Goal: Task Accomplishment & Management: Manage account settings

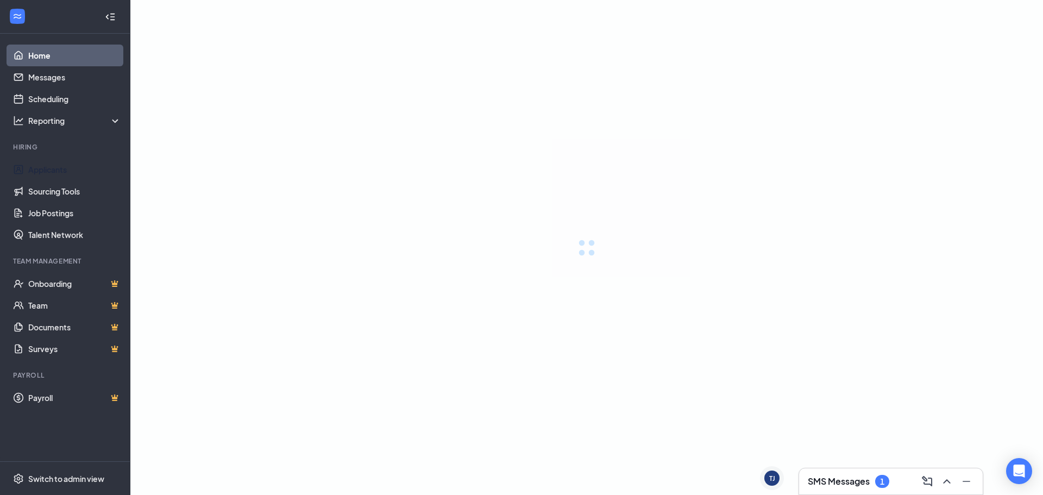
drag, startPoint x: 46, startPoint y: 169, endPoint x: 290, endPoint y: 169, distance: 244.0
click at [46, 169] on link "Applicants" at bounding box center [74, 170] width 93 height 22
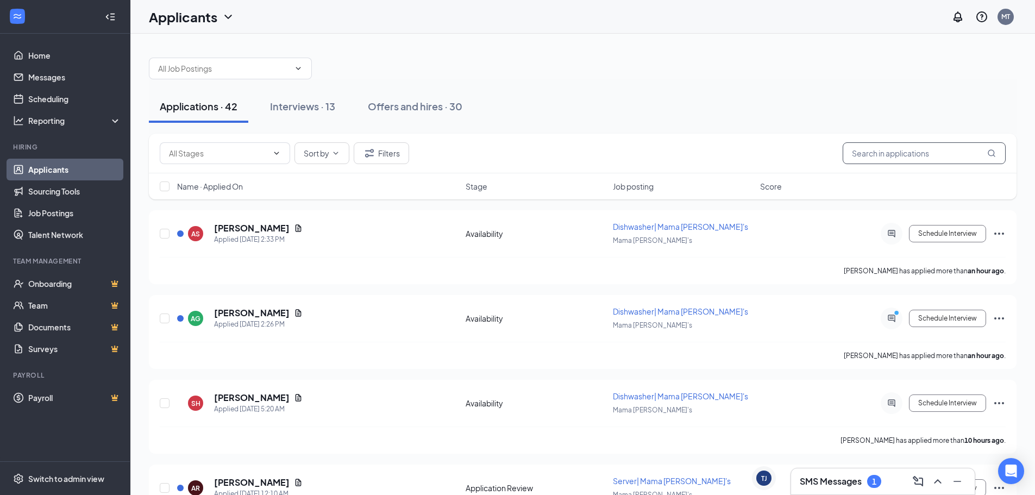
click at [917, 153] on input "text" at bounding box center [924, 153] width 163 height 22
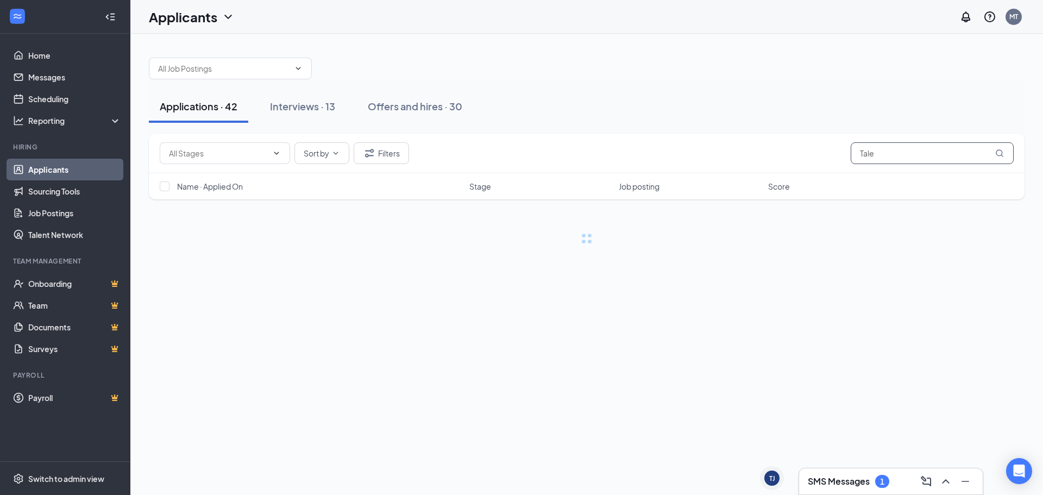
type input "Talen"
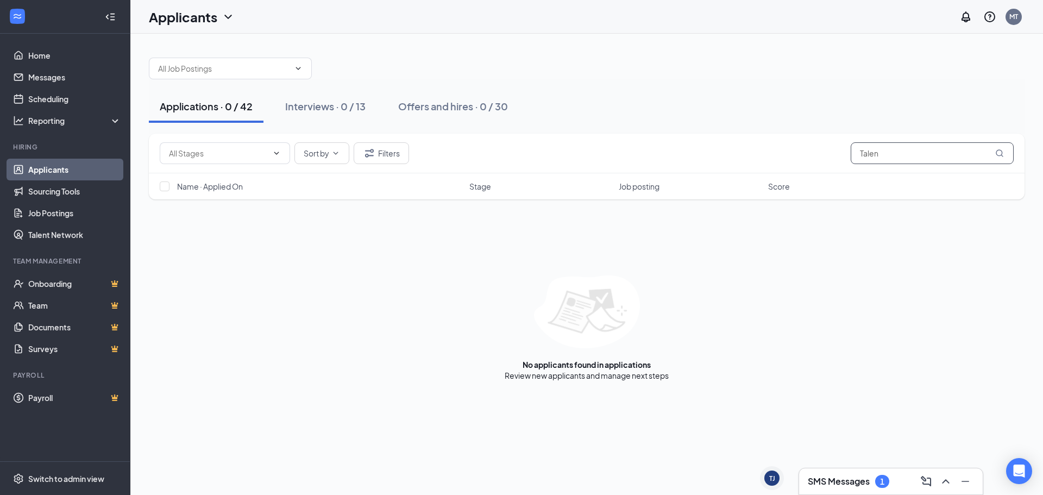
drag, startPoint x: 880, startPoint y: 156, endPoint x: 771, endPoint y: 149, distance: 109.5
click at [771, 149] on div "Sort by Filters Talen" at bounding box center [587, 153] width 854 height 22
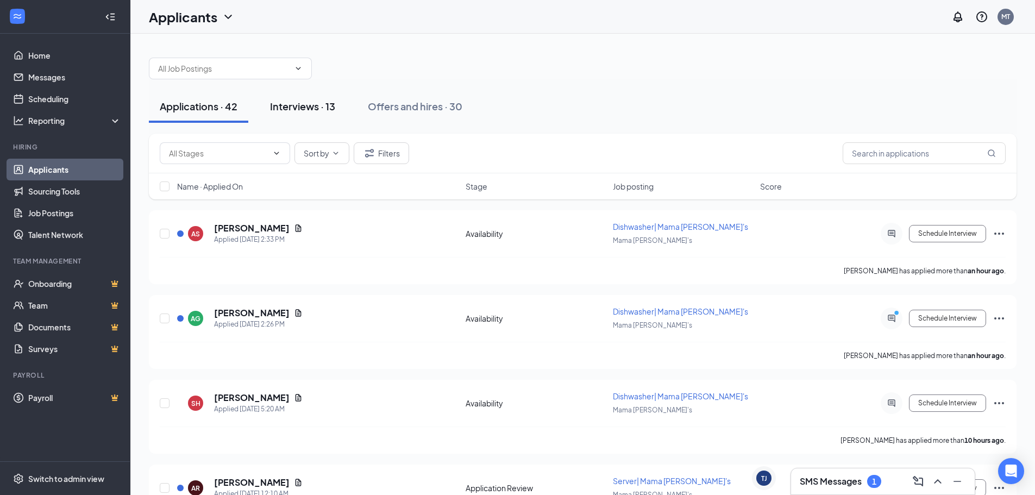
click at [299, 100] on div "Interviews · 13" at bounding box center [302, 106] width 65 height 14
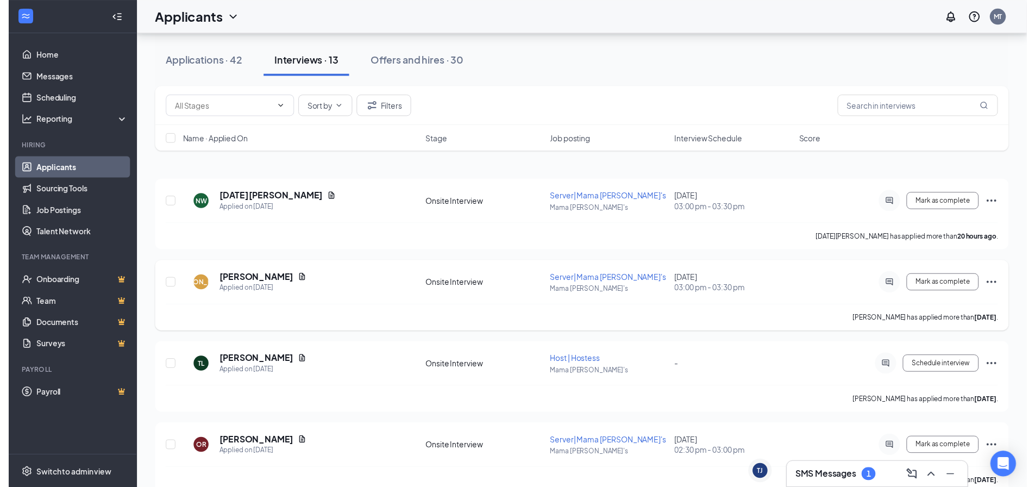
scroll to position [54, 0]
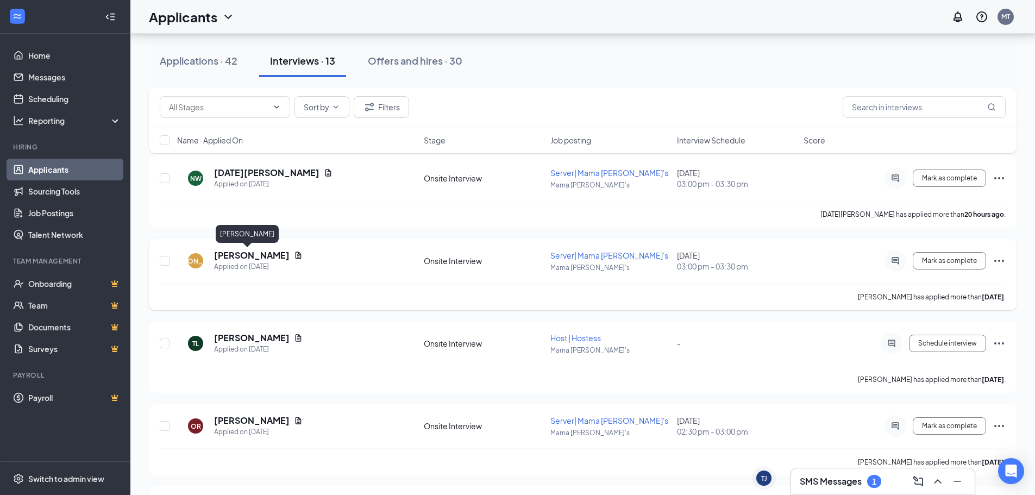
click at [230, 253] on h5 "[PERSON_NAME]" at bounding box center [252, 255] width 76 height 12
click at [780, 272] on div "[PERSON_NAME] [PERSON_NAME] Applied on [DATE] Onsite Interview Server| Mama [PE…" at bounding box center [583, 266] width 846 height 34
click at [201, 258] on div "[PERSON_NAME]" at bounding box center [195, 260] width 15 height 15
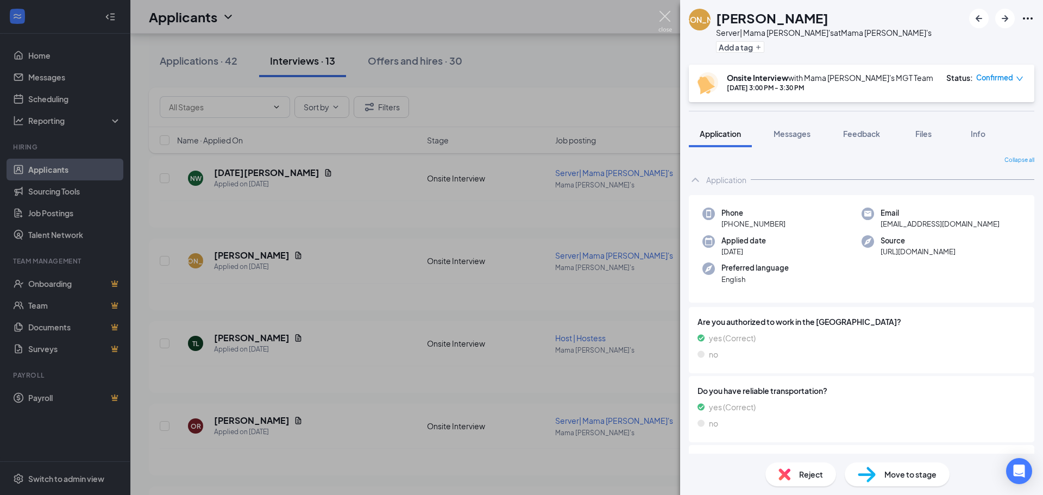
click at [661, 20] on img at bounding box center [666, 21] width 14 height 21
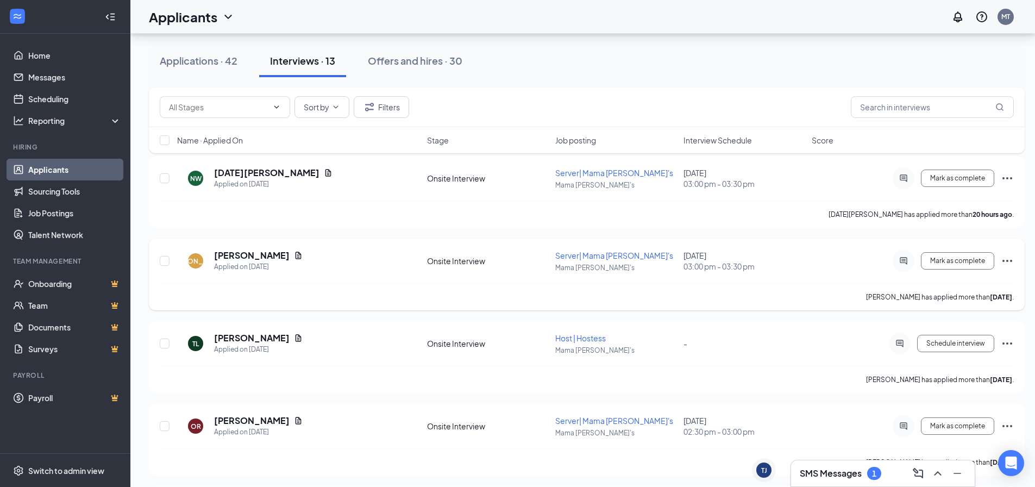
click at [1009, 258] on icon "Ellipses" at bounding box center [1007, 260] width 13 height 13
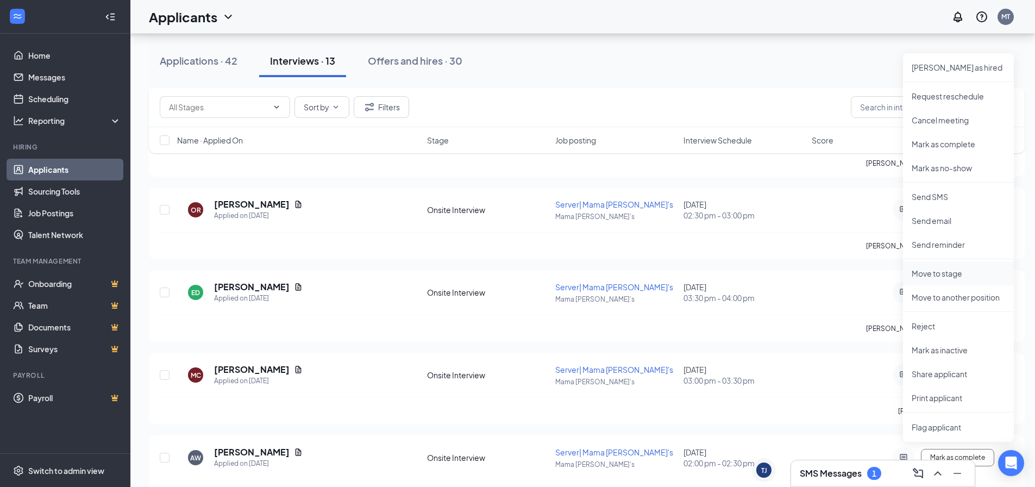
scroll to position [272, 0]
click at [942, 323] on p "Reject" at bounding box center [958, 325] width 93 height 11
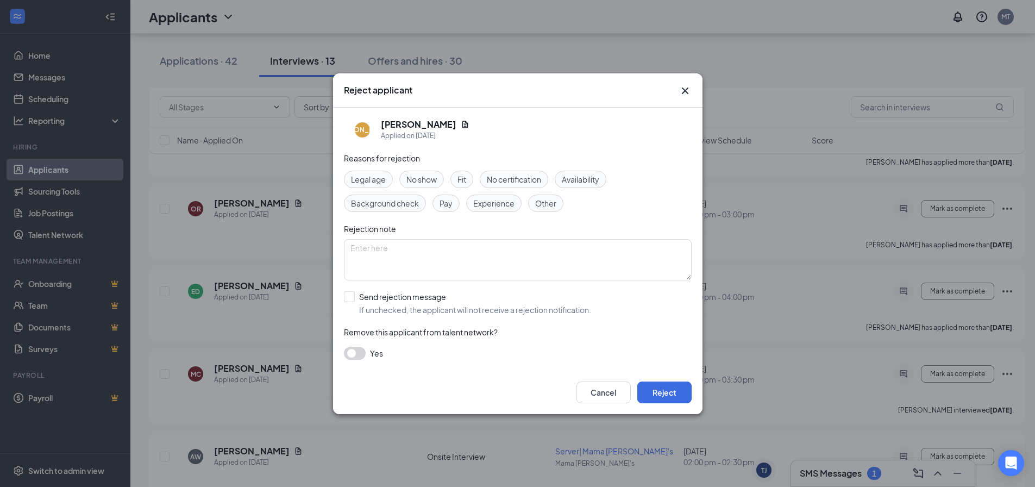
click at [461, 178] on span "Fit" at bounding box center [462, 179] width 9 height 12
click at [350, 295] on input "Send rejection message If unchecked, the applicant will not receive a rejection…" at bounding box center [467, 303] width 247 height 24
checkbox input "true"
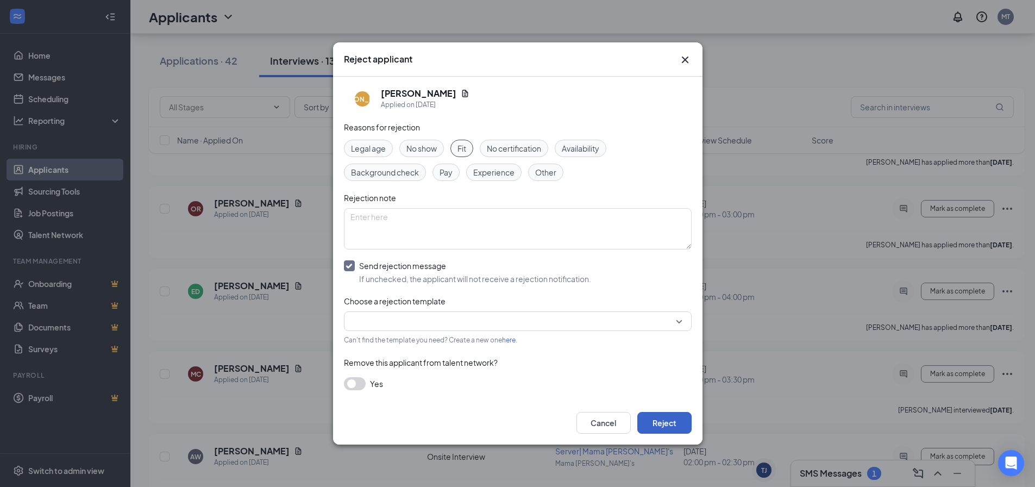
click at [668, 420] on button "Reject" at bounding box center [664, 423] width 54 height 22
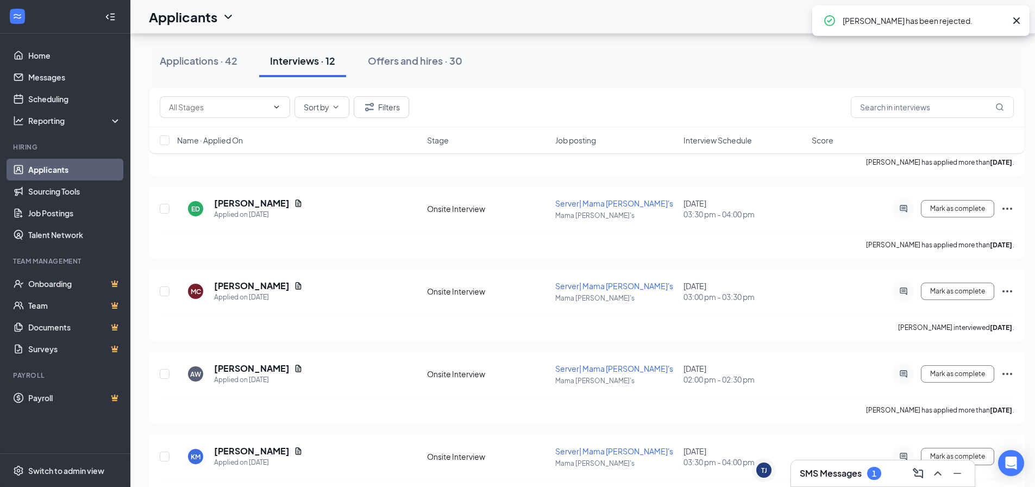
click at [1020, 17] on icon "Cross" at bounding box center [1016, 20] width 13 height 13
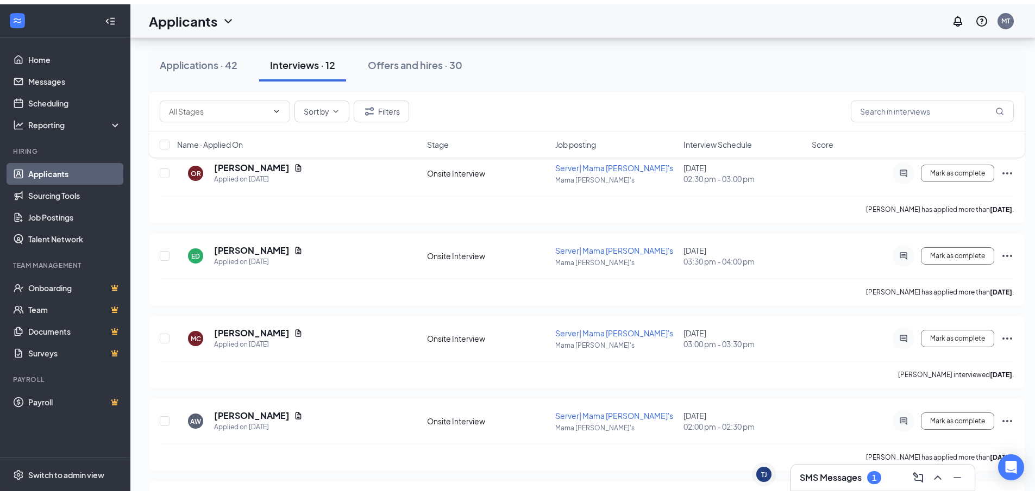
scroll to position [0, 0]
